Goal: Transaction & Acquisition: Purchase product/service

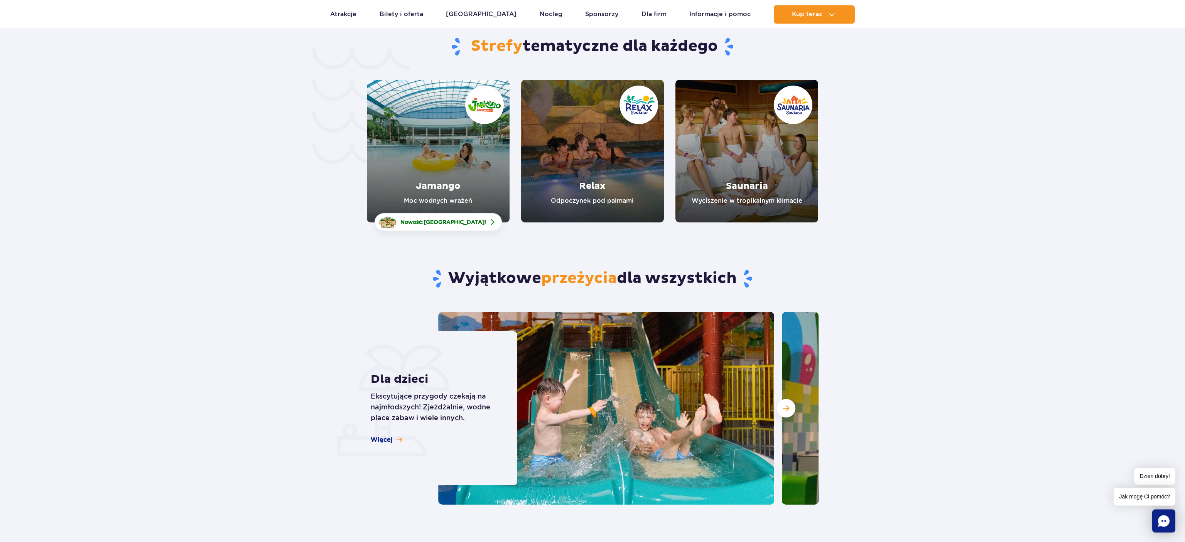
scroll to position [1702, 0]
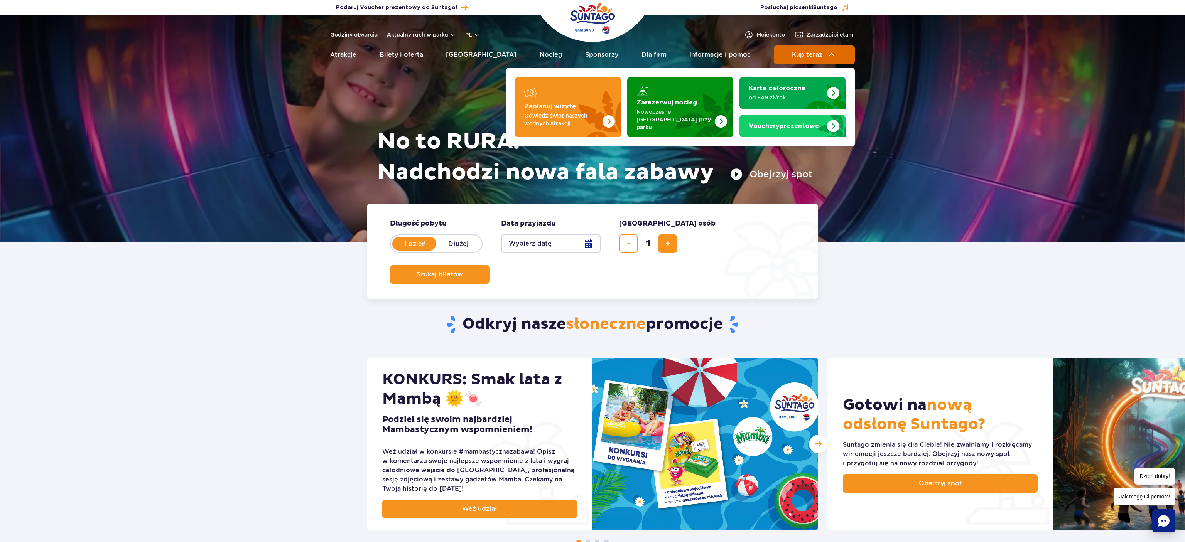
click at [810, 57] on span "Kup teraz" at bounding box center [807, 54] width 30 height 7
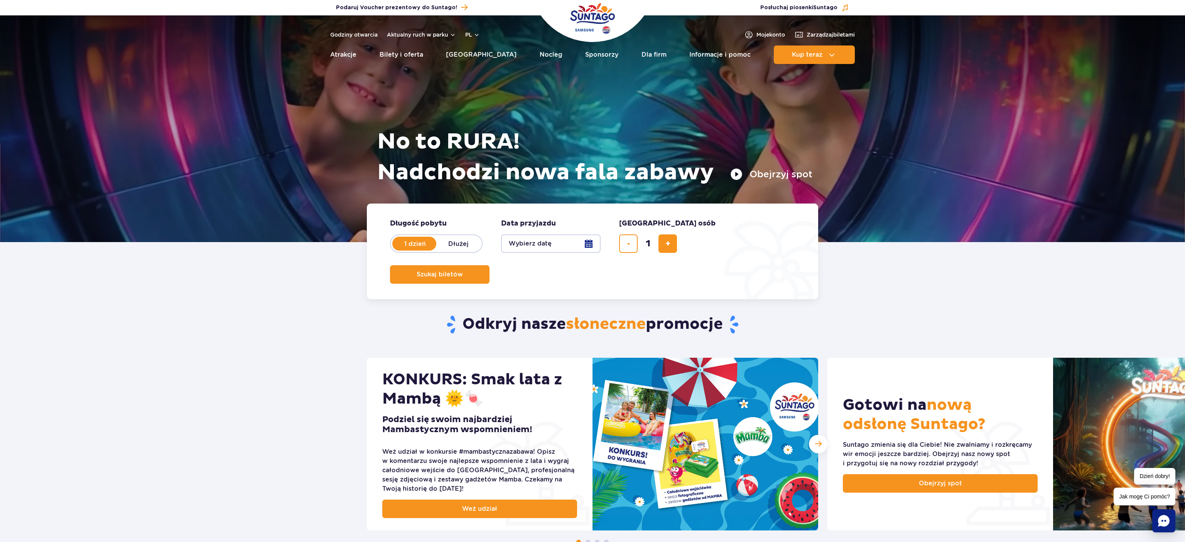
click at [584, 252] on button "Wybierz datę" at bounding box center [551, 244] width 100 height 19
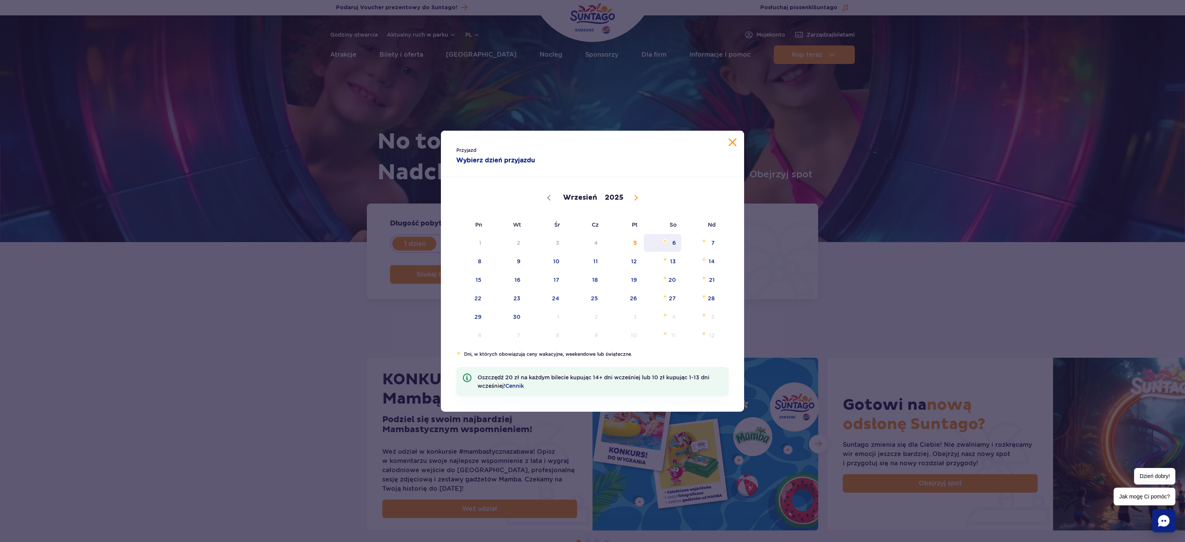
click at [676, 248] on span "6" at bounding box center [662, 243] width 39 height 18
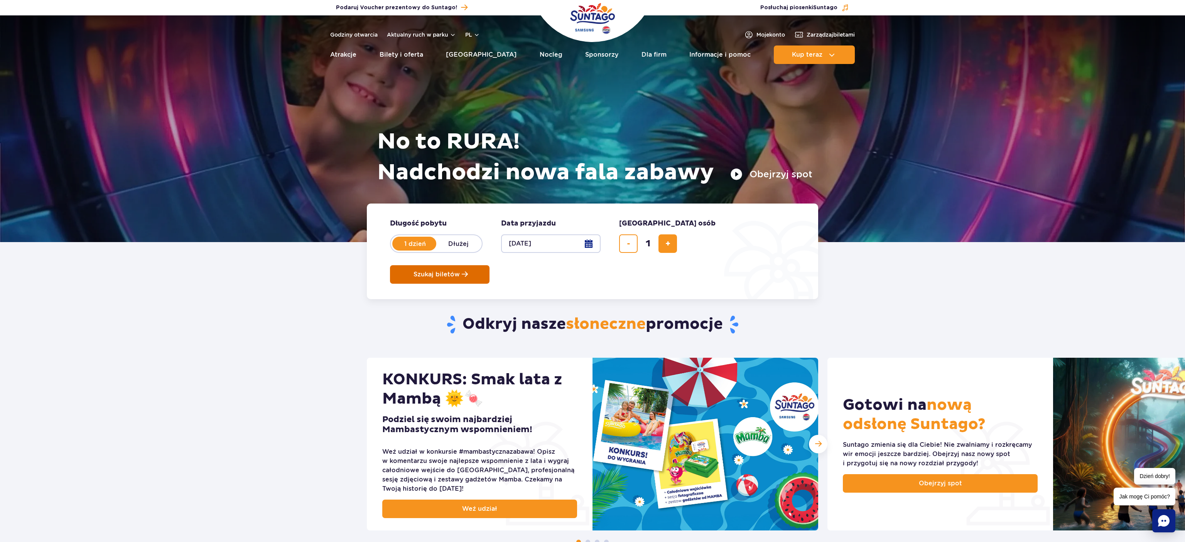
click at [490, 265] on button "Szukaj biletów" at bounding box center [440, 274] width 100 height 19
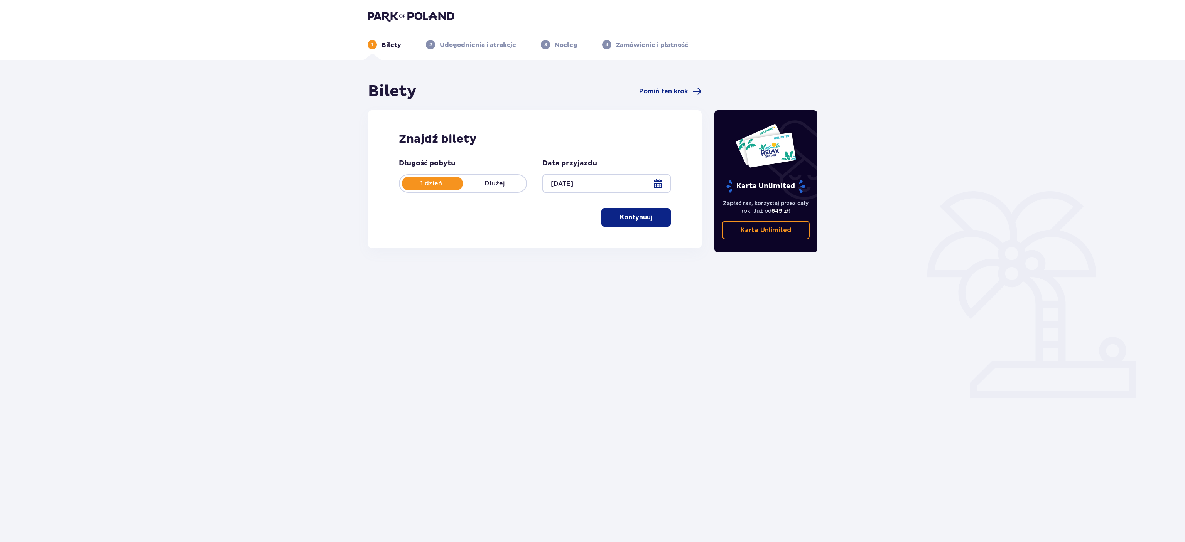
click at [657, 207] on div "Długość pobytu 1 dzień Dłużej Data przyjazdu 06.09.25 Kontynuuj" at bounding box center [535, 193] width 272 height 68
click at [655, 215] on span "button" at bounding box center [653, 217] width 9 height 9
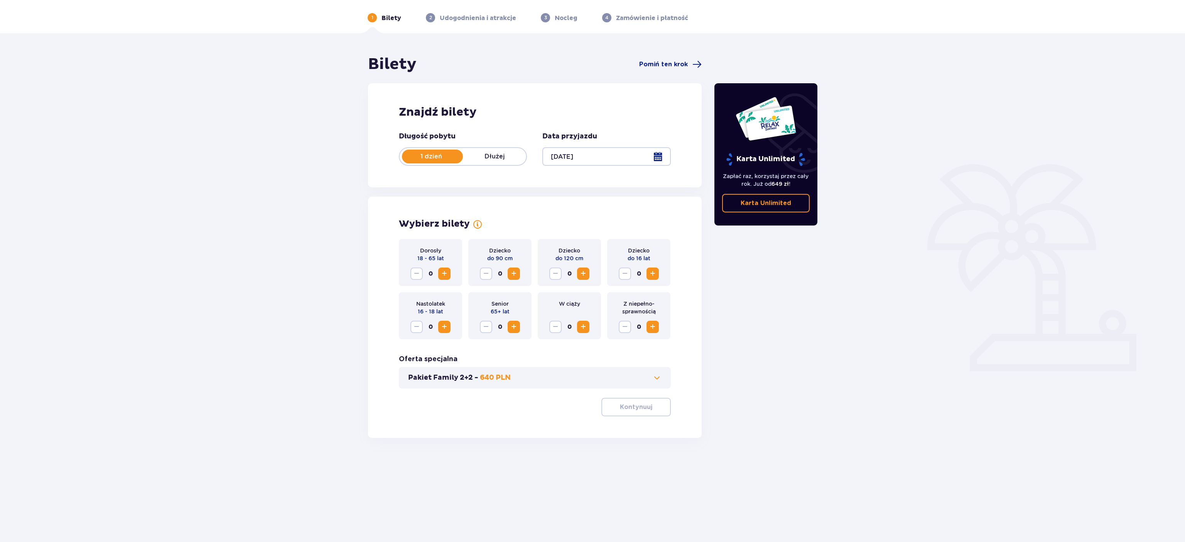
scroll to position [28, 0]
click at [440, 268] on button "Increase" at bounding box center [444, 273] width 12 height 12
click at [634, 401] on button "Kontynuuj" at bounding box center [635, 406] width 69 height 19
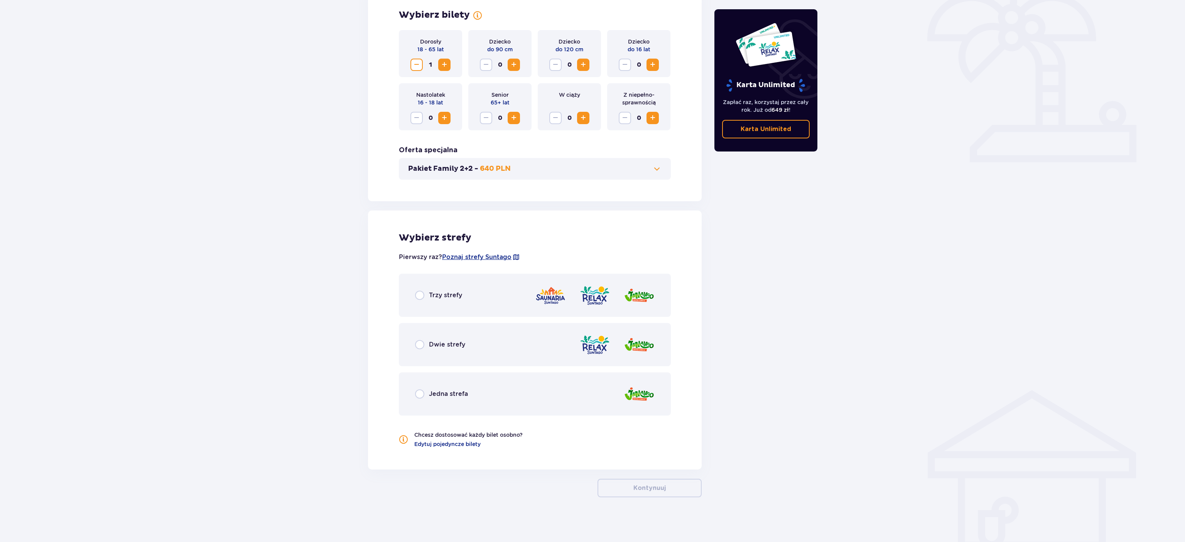
scroll to position [238, 0]
click at [461, 339] on p "Dwie strefy" at bounding box center [447, 343] width 36 height 8
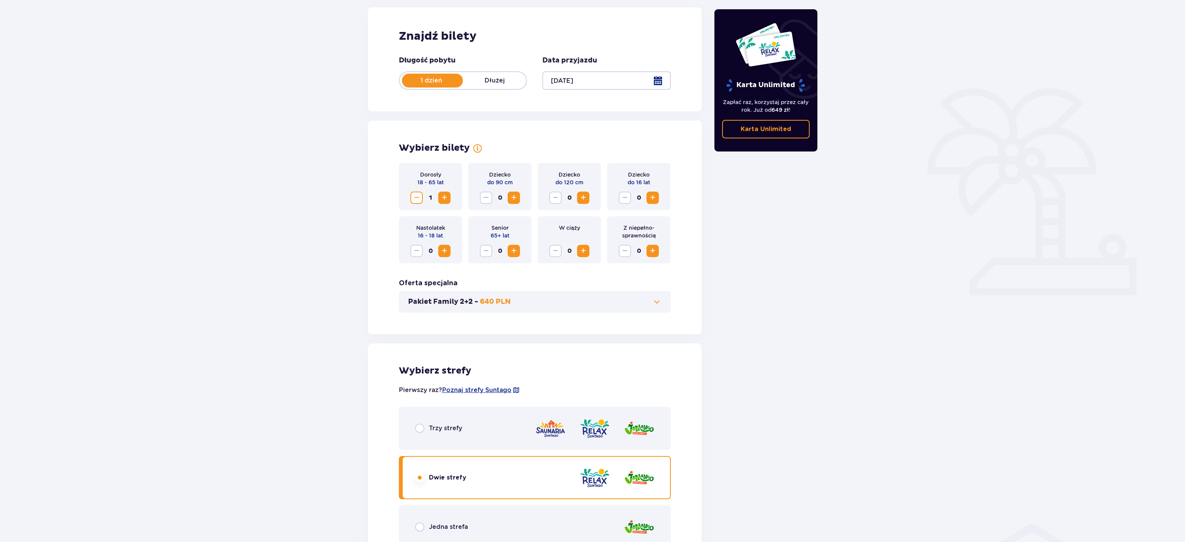
scroll to position [0, 0]
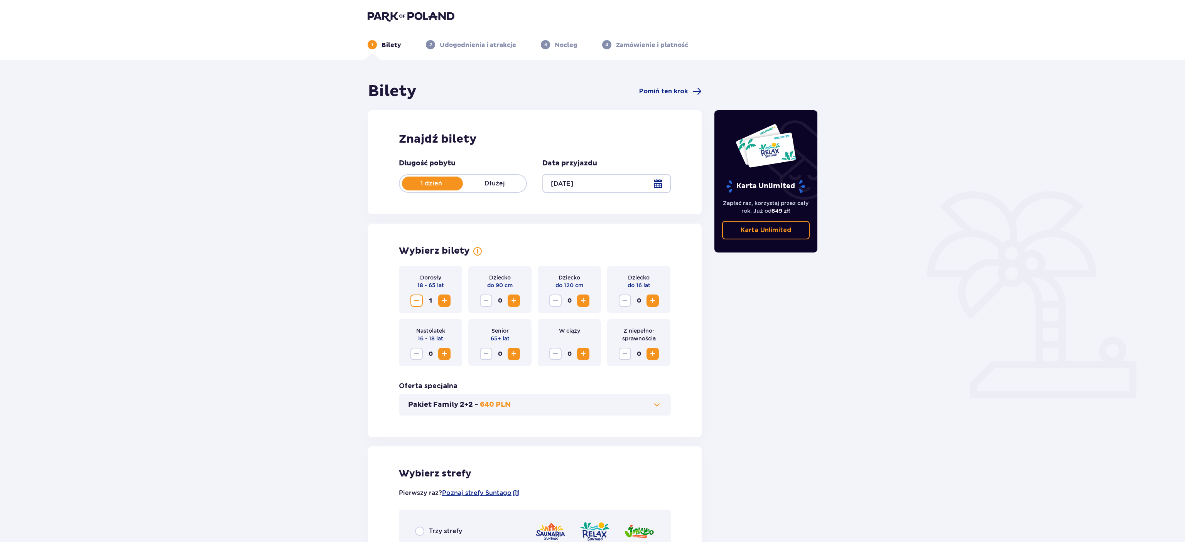
click at [431, 14] on img at bounding box center [411, 16] width 87 height 11
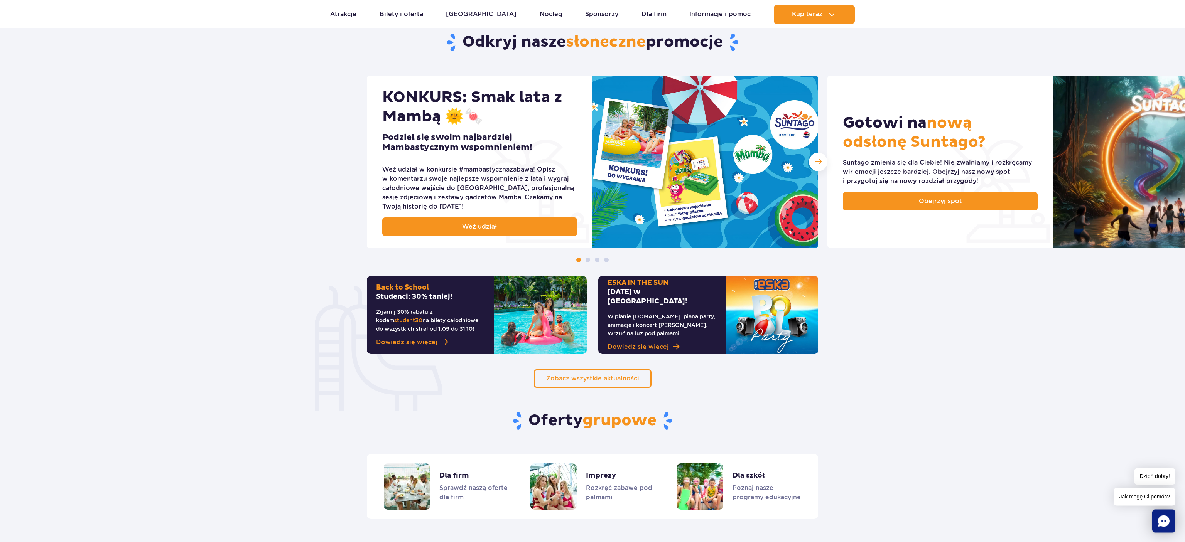
scroll to position [284, 0]
